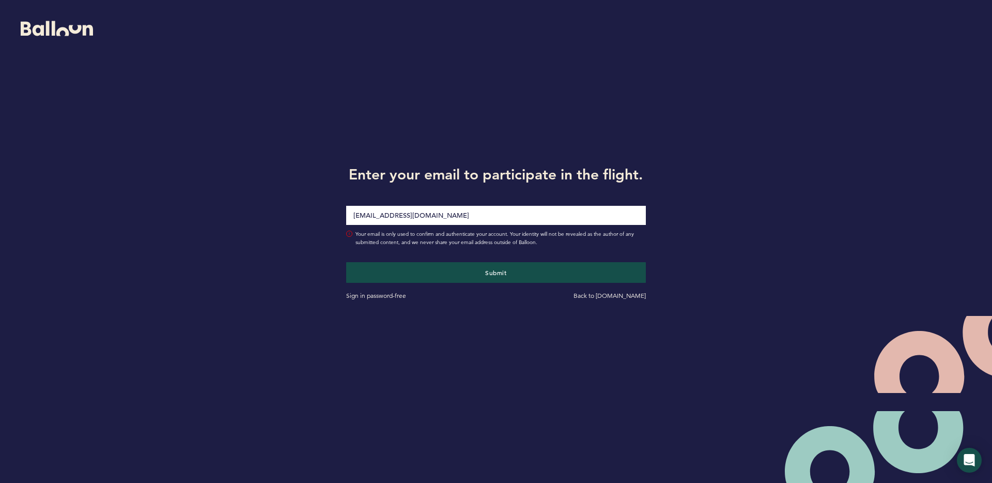
type input "[EMAIL_ADDRESS][DOMAIN_NAME]"
click at [346, 262] on button "Submit" at bounding box center [496, 272] width 300 height 21
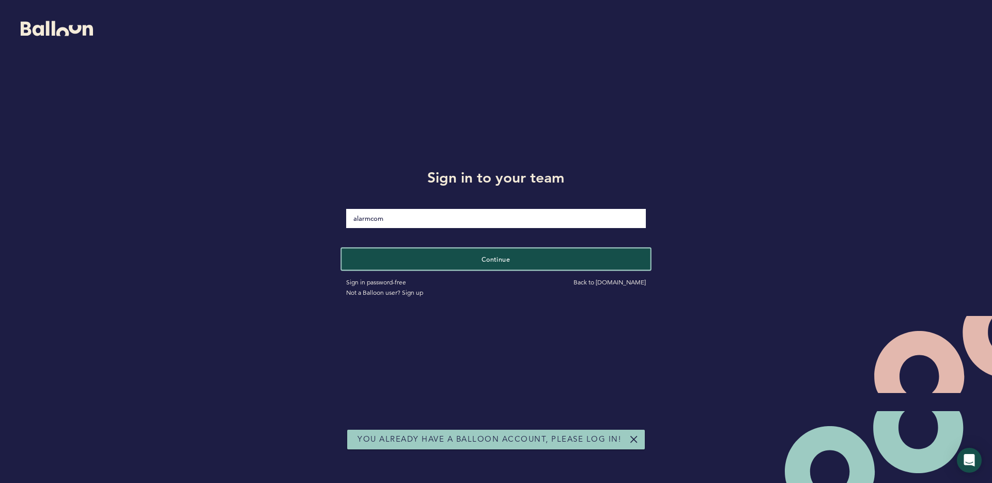
click at [427, 258] on button "Continue" at bounding box center [496, 258] width 309 height 21
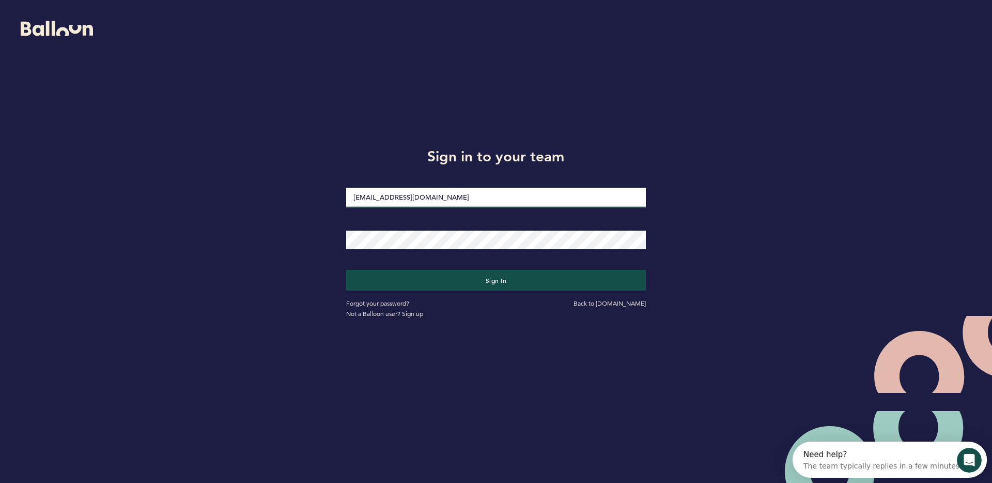
click at [468, 204] on input "[EMAIL_ADDRESS][DOMAIN_NAME]" at bounding box center [496, 198] width 300 height 20
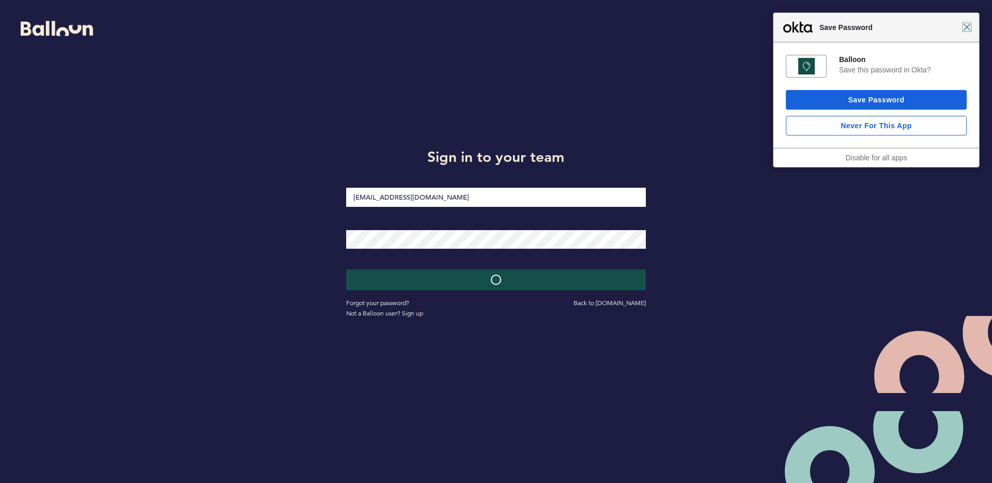
click at [967, 27] on span "Close" at bounding box center [967, 27] width 8 height 8
